Goal: Information Seeking & Learning: Find specific fact

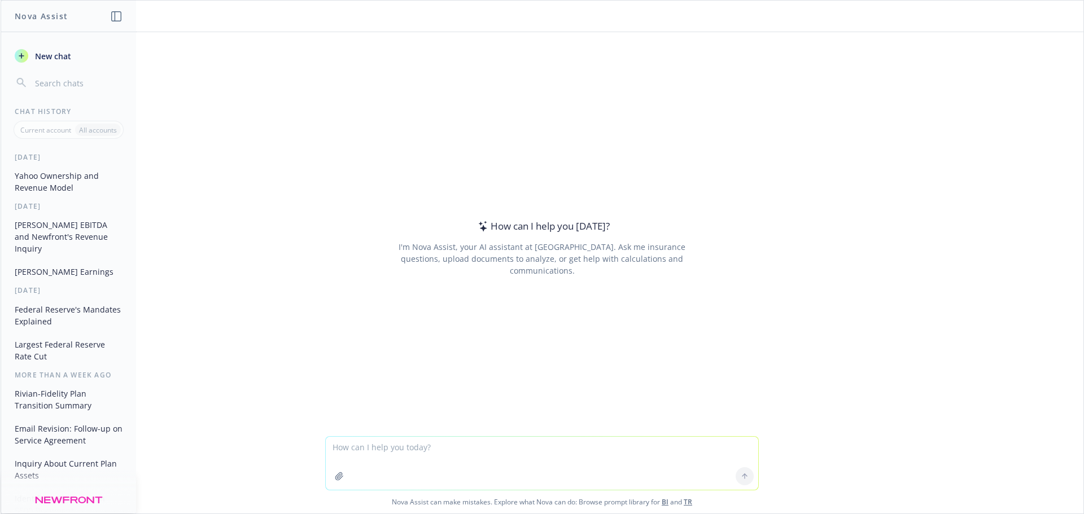
click at [362, 444] on textarea at bounding box center [542, 463] width 432 height 53
type textarea "is palantir in the s&p 500"
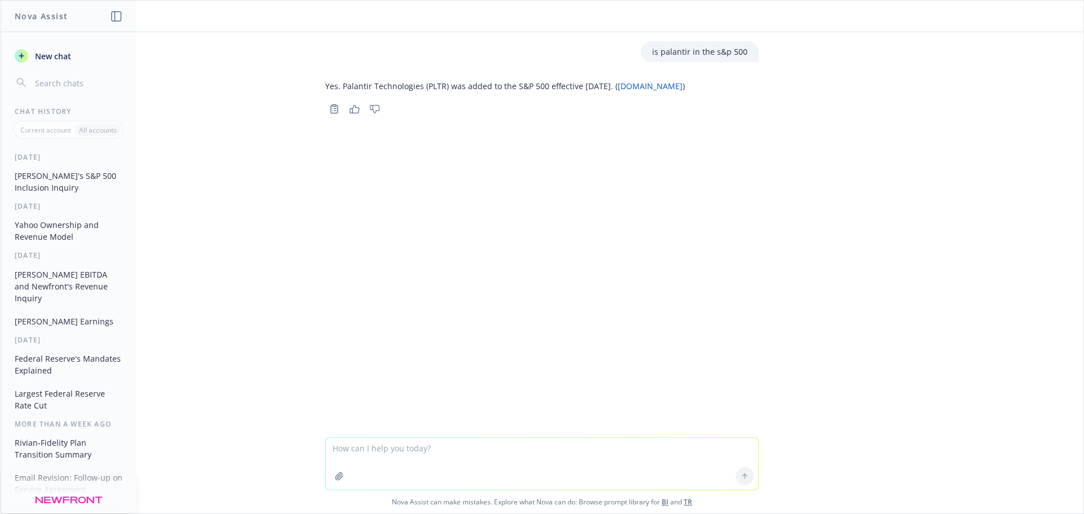
click at [396, 456] on textarea at bounding box center [542, 464] width 432 height 52
type textarea "what % of the s&p 500 is palantir based on market cap"
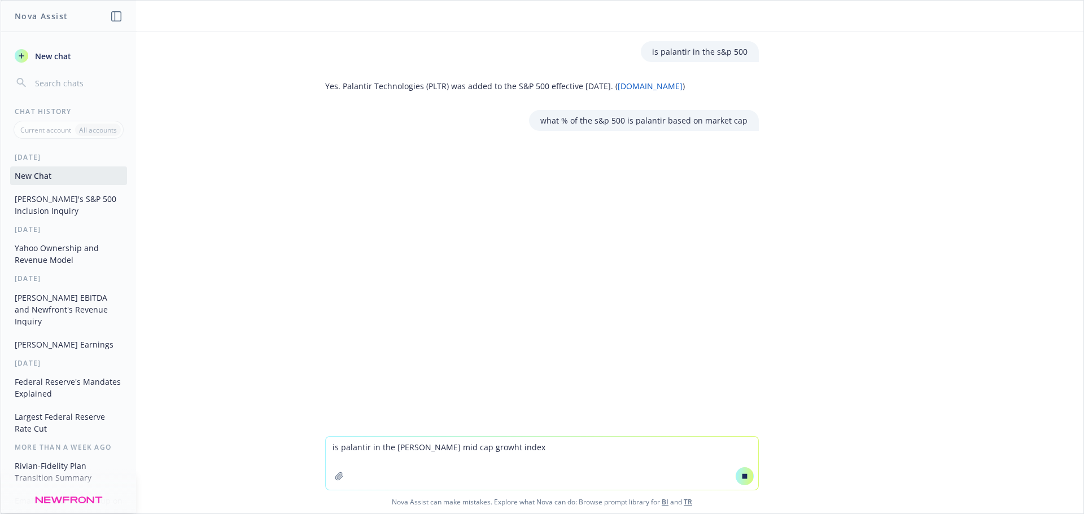
type textarea "is palantir in the [PERSON_NAME] mid cap growht index?"
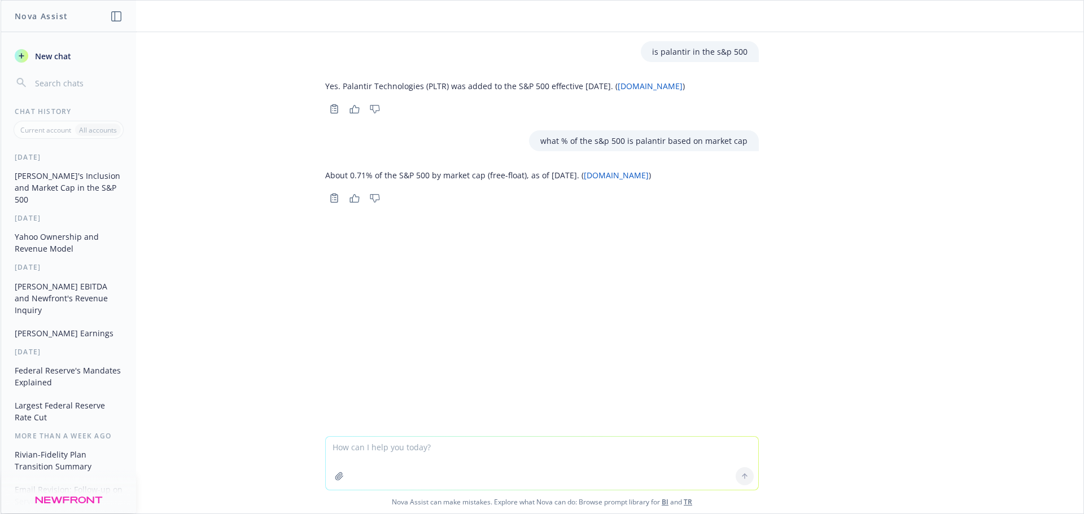
paste textarea "is palantir in the [PERSON_NAME] mid cap growht index?"
type textarea "is palantir in the [PERSON_NAME] mid cap growht index?"
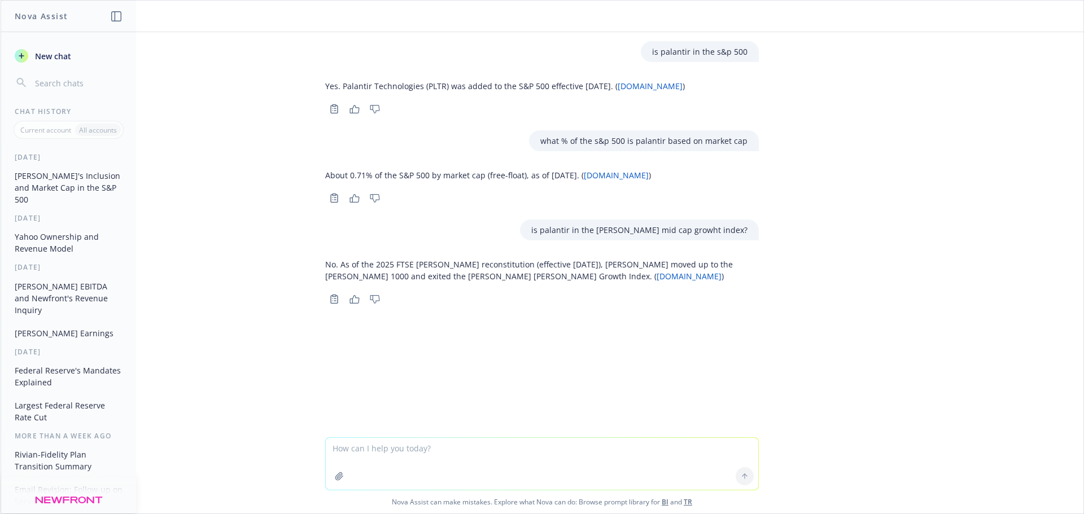
click at [323, 386] on div "is palantir in the s&p 500 Yes. Palantir Technologies (PLTR) was added to the S…" at bounding box center [542, 234] width 1082 height 405
click at [438, 457] on textarea at bounding box center [542, 464] width 432 height 52
drag, startPoint x: 679, startPoint y: 265, endPoint x: 721, endPoint y: 264, distance: 41.8
click at [721, 264] on p "No. As of the 2025 FTSE [PERSON_NAME] reconstitution (effective [DATE]), [PERSO…" at bounding box center [541, 270] width 433 height 24
copy p "[PERSON_NAME] 1000"
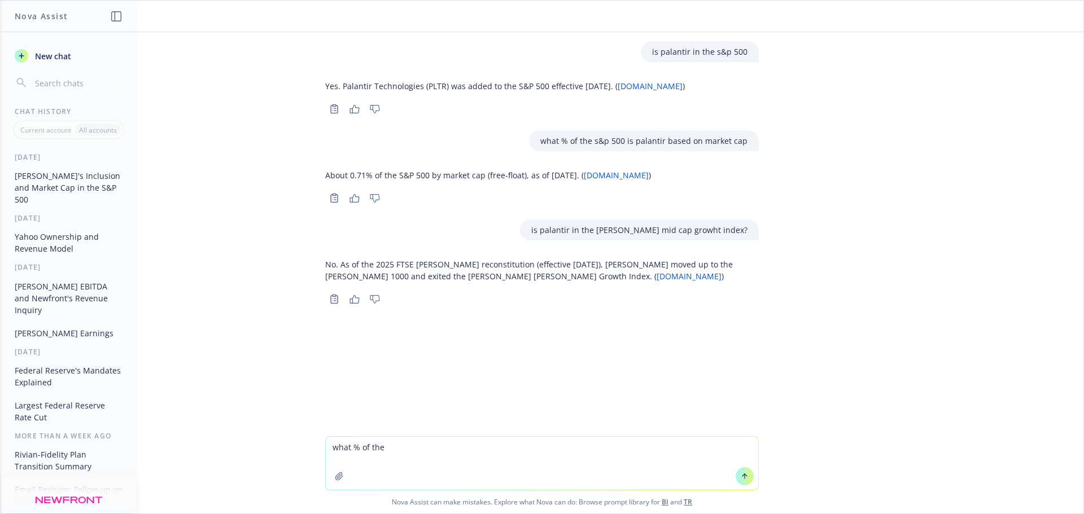
click at [417, 442] on textarea "what % of the" at bounding box center [542, 463] width 432 height 53
paste textarea "[PERSON_NAME] 1000"
type textarea "what % of the [PERSON_NAME] 1000 is palantir?"
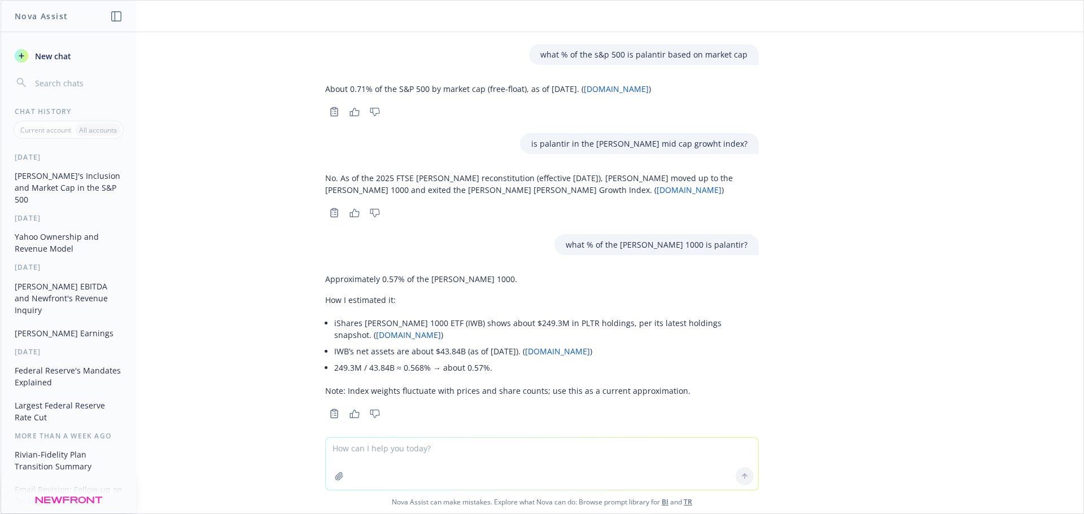
scroll to position [98, 0]
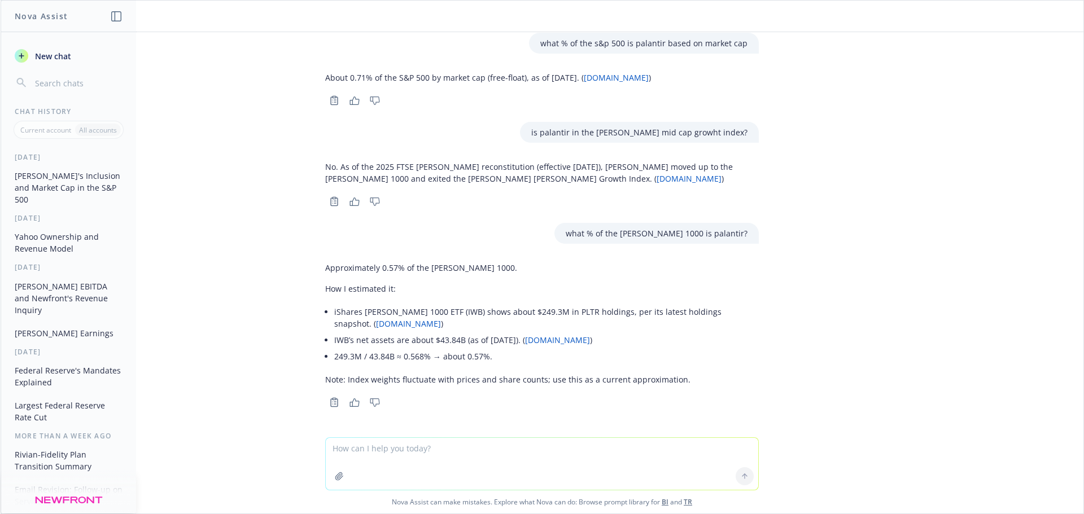
click at [833, 356] on div "is palantir in the s&p 500 Yes. Palantir Technologies (PLTR) was added to the S…" at bounding box center [542, 234] width 1082 height 405
